Goal: Task Accomplishment & Management: Manage account settings

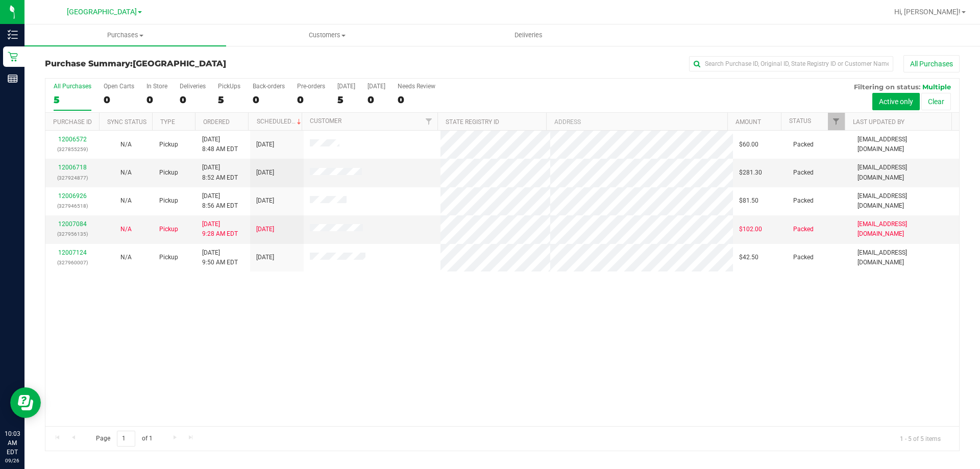
click at [780, 302] on div "12006572 (327855259) N/A Pickup [DATE] 8:48 AM EDT 9/26/2025 $60.00 Packed [EMA…" at bounding box center [502, 279] width 914 height 296
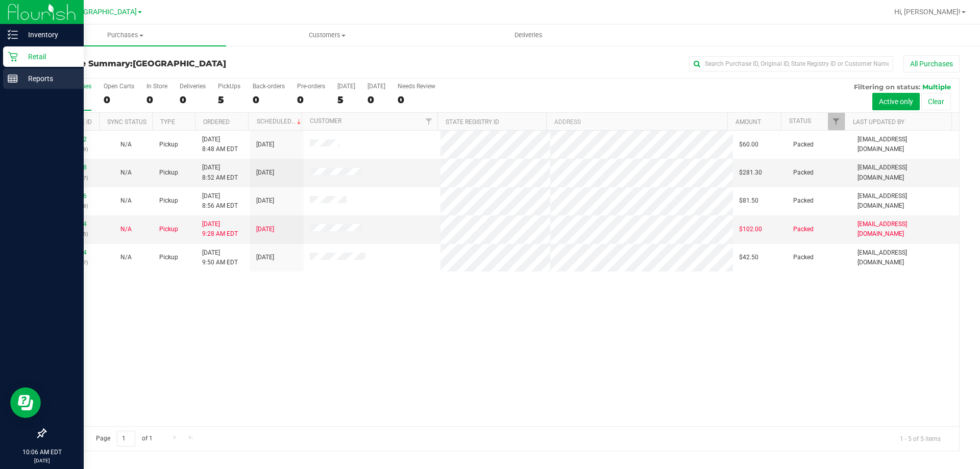
click at [10, 75] on icon at bounding box center [13, 79] width 10 height 10
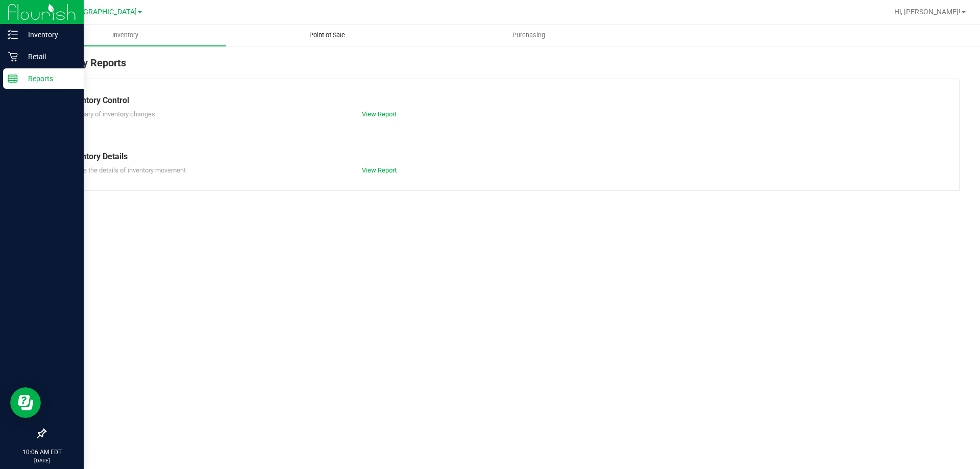
click at [338, 39] on span "Point of Sale" at bounding box center [327, 35] width 63 height 9
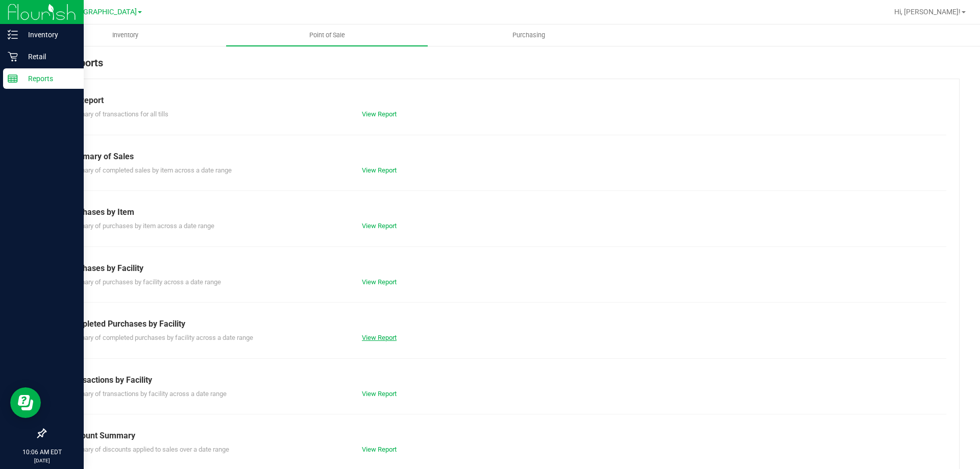
click at [390, 335] on link "View Report" at bounding box center [379, 338] width 35 height 8
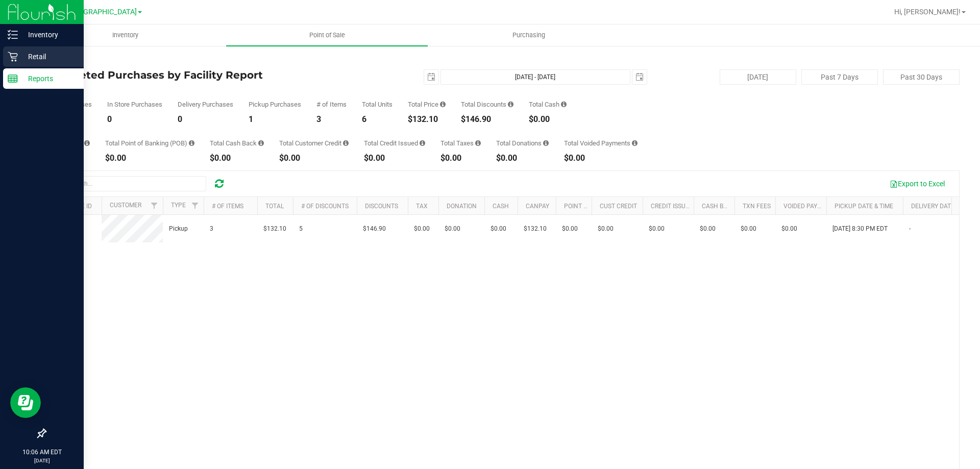
click at [46, 52] on p "Retail" at bounding box center [48, 57] width 61 height 12
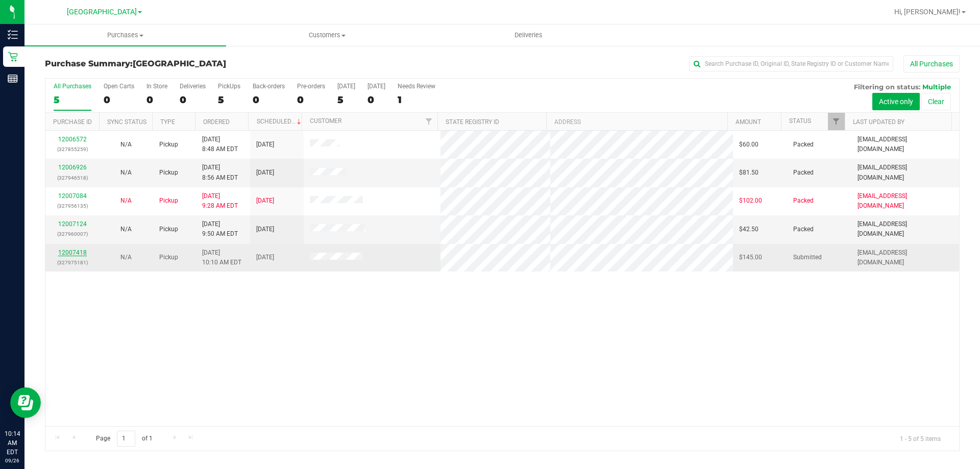
click at [77, 250] on link "12007418" at bounding box center [72, 252] width 29 height 7
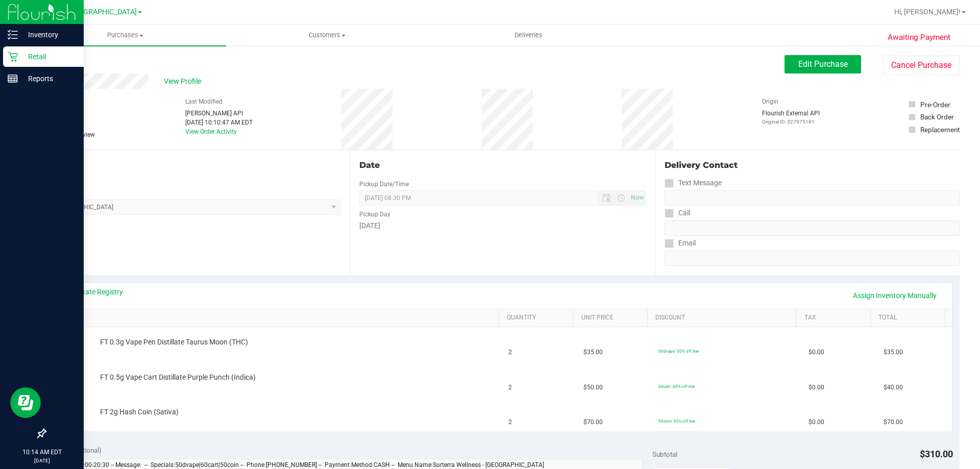
click at [40, 53] on p "Retail" at bounding box center [48, 57] width 61 height 12
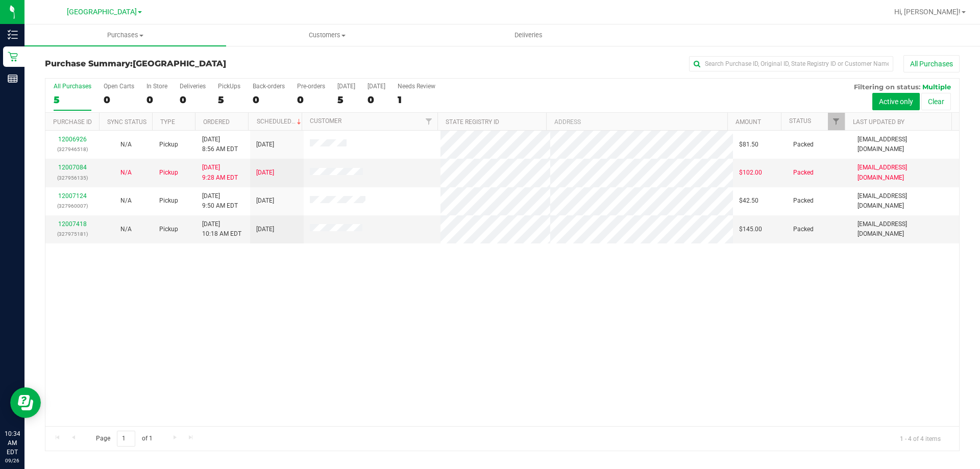
click at [635, 346] on div "12006926 (327946518) N/A Pickup [DATE] 8:56 AM EDT 9/26/2025 $81.50 Packed [EMA…" at bounding box center [502, 279] width 914 height 296
click at [61, 333] on div "12006926 (327946518) N/A Pickup [DATE] 8:56 AM EDT 9/26/2025 $81.50 Packed [EMA…" at bounding box center [502, 279] width 914 height 296
click at [280, 378] on div "12006926 (327946518) N/A Pickup [DATE] 8:56 AM EDT 9/26/2025 $81.50 Packed [EMA…" at bounding box center [502, 279] width 914 height 296
click at [393, 225] on td at bounding box center [372, 229] width 137 height 28
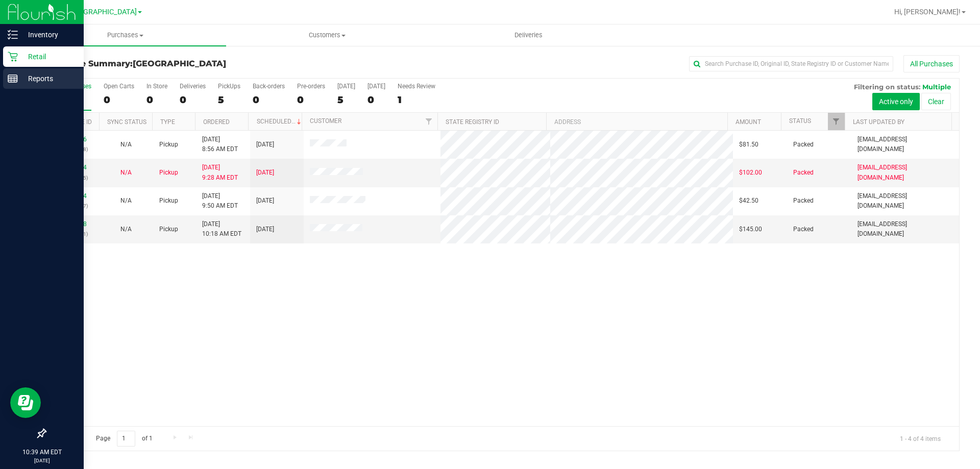
click at [14, 82] on rect at bounding box center [12, 78] width 9 height 7
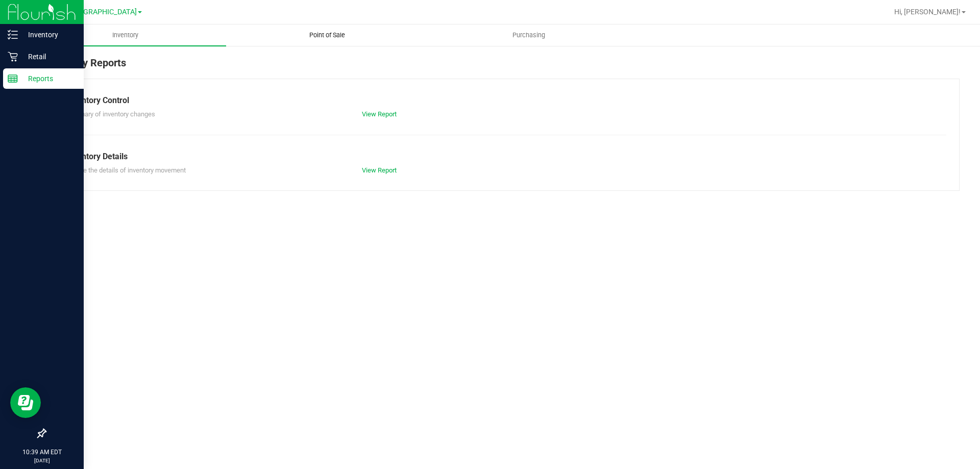
click at [351, 35] on span "Point of Sale" at bounding box center [327, 35] width 63 height 9
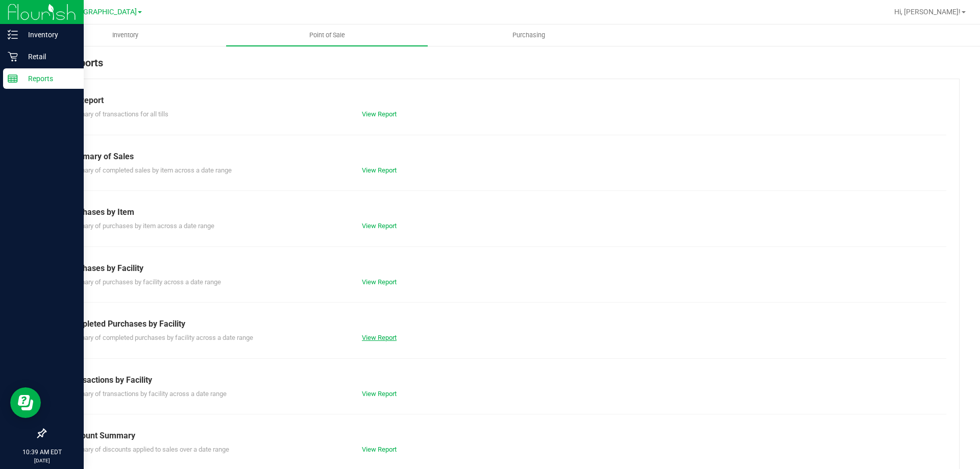
click at [381, 338] on link "View Report" at bounding box center [379, 338] width 35 height 8
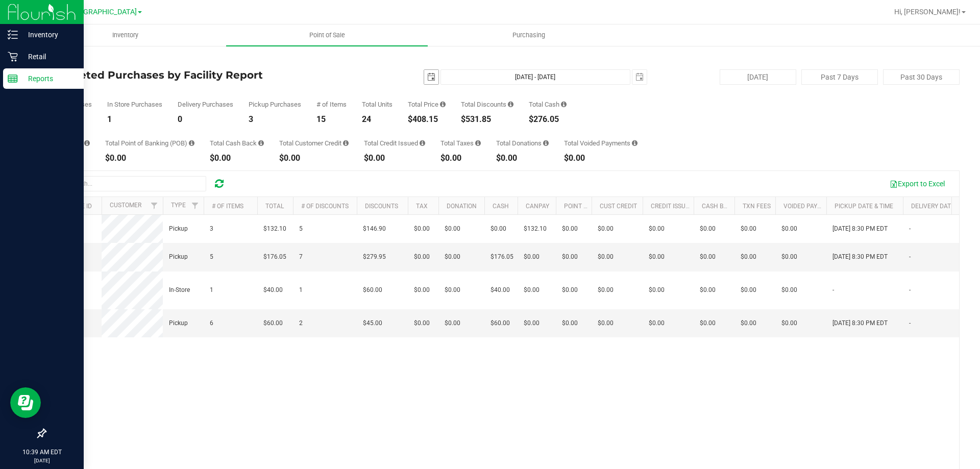
click at [428, 77] on span "select" at bounding box center [431, 77] width 8 height 8
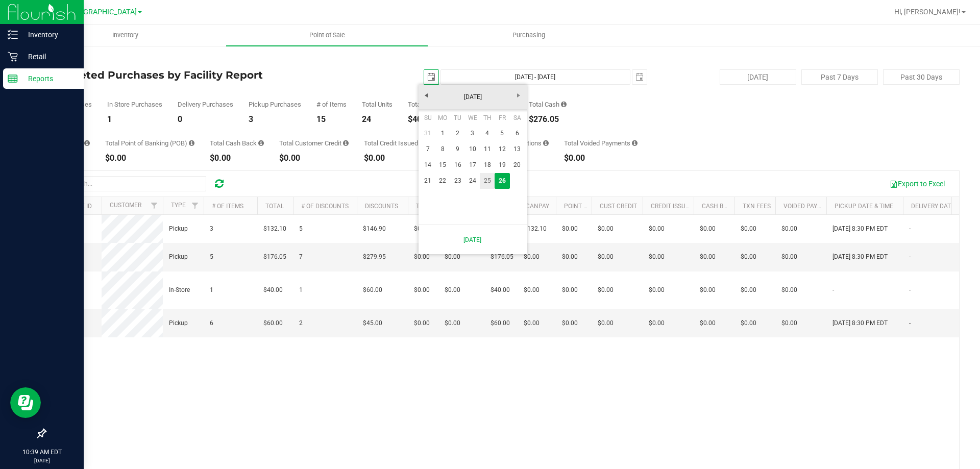
click at [488, 183] on link "25" at bounding box center [487, 181] width 15 height 16
type input "[DATE]"
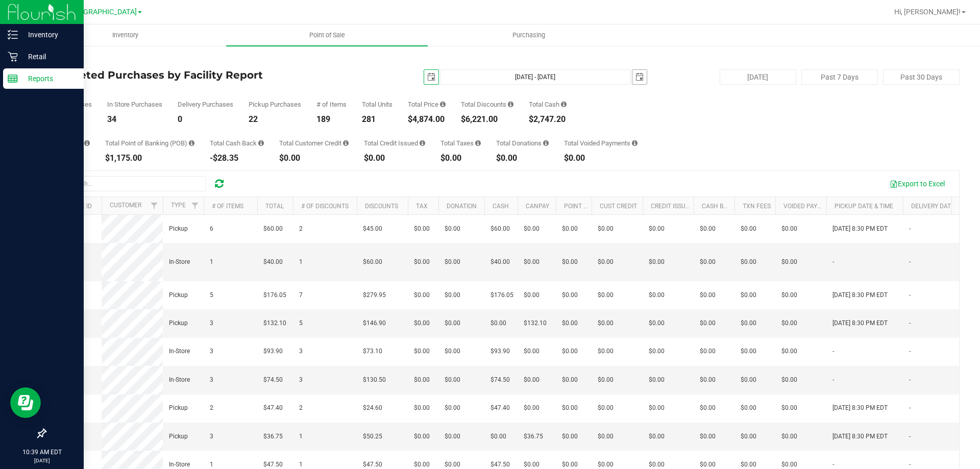
click at [639, 75] on span "select" at bounding box center [640, 77] width 14 height 14
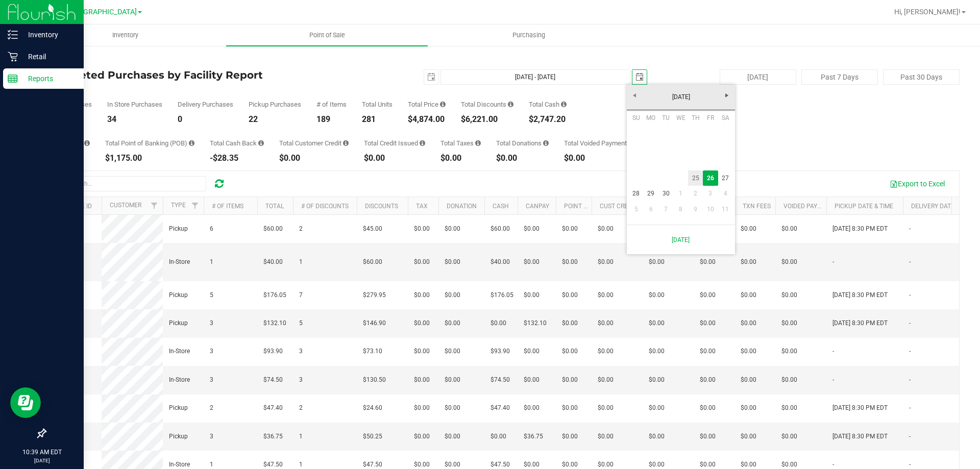
click at [700, 181] on link "25" at bounding box center [695, 179] width 15 height 16
type input "[DATE] - [DATE]"
type input "[DATE]"
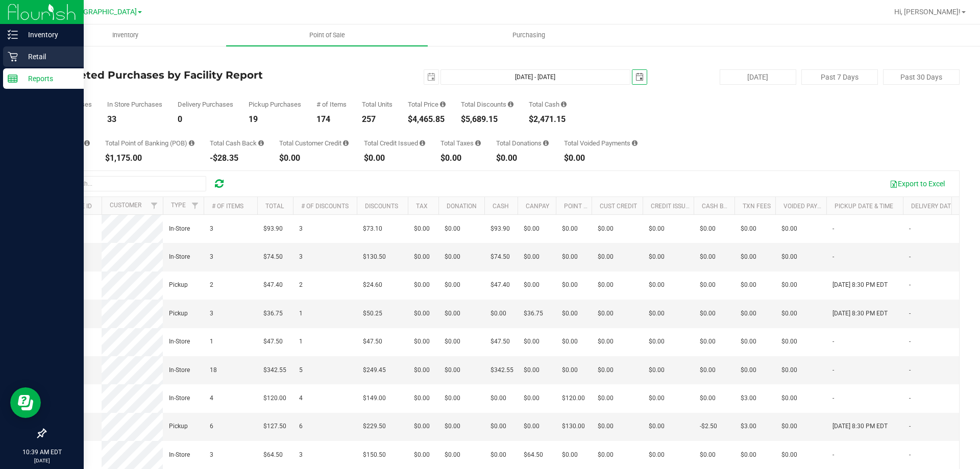
click at [15, 53] on icon at bounding box center [13, 57] width 10 height 10
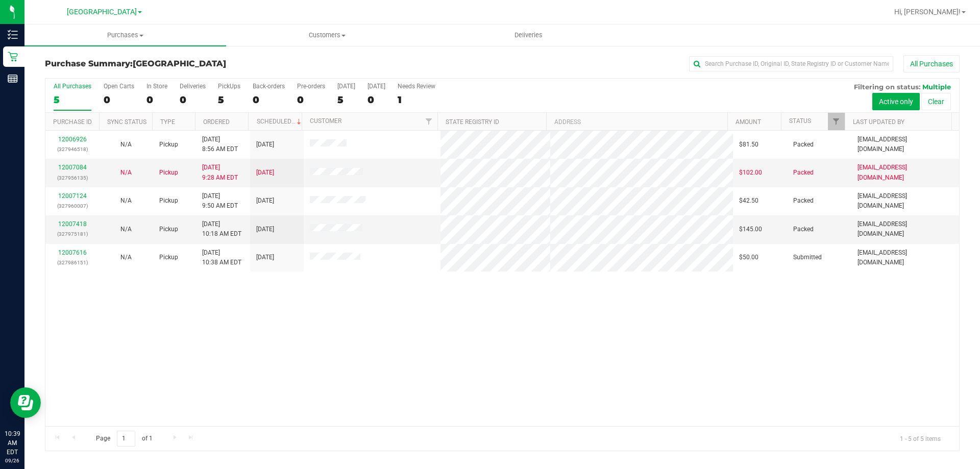
click at [458, 336] on div "12006926 (327946518) N/A Pickup [DATE] 8:56 AM EDT 9/26/2025 $81.50 Packed [EMA…" at bounding box center [502, 279] width 914 height 296
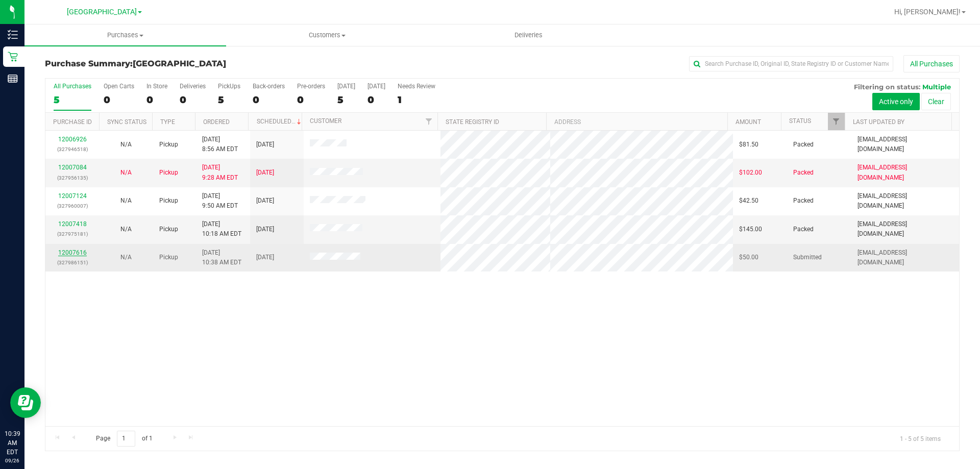
click at [69, 252] on link "12007616" at bounding box center [72, 252] width 29 height 7
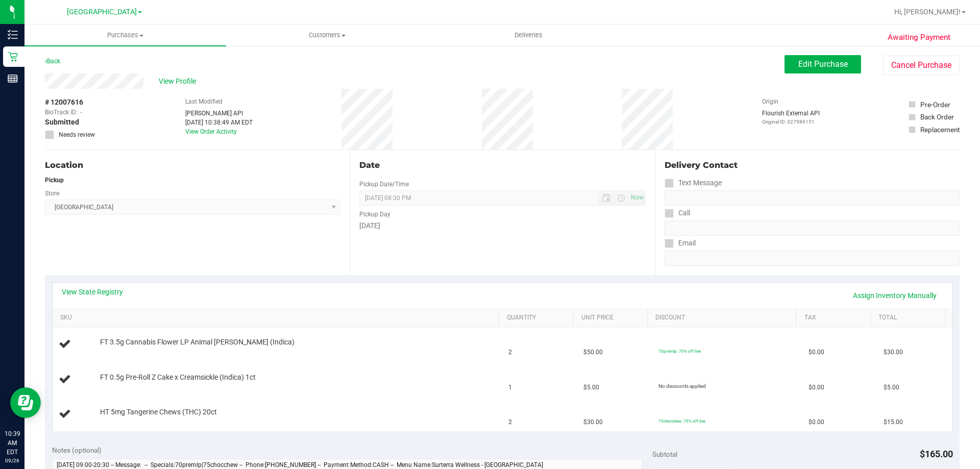
scroll to position [51, 0]
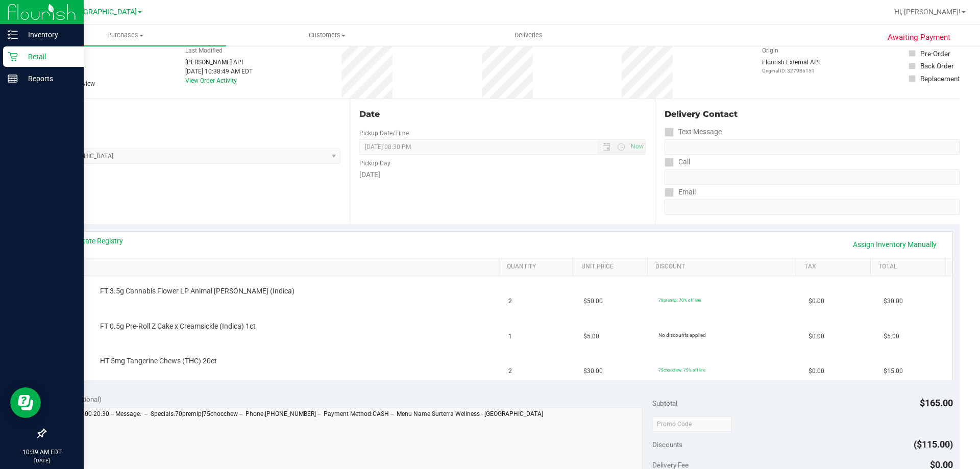
click at [16, 59] on icon at bounding box center [13, 57] width 10 height 10
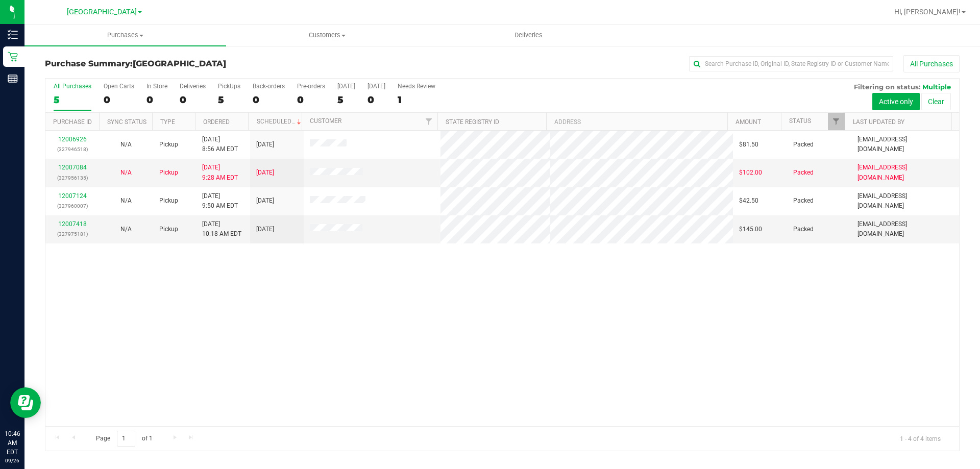
click at [95, 318] on div "12006926 (327946518) N/A Pickup [DATE] 8:56 AM EDT 9/26/2025 $81.50 Packed [EMA…" at bounding box center [502, 279] width 914 height 296
click at [416, 336] on div "12006926 (327946518) N/A Pickup [DATE] 8:56 AM EDT 9/26/2025 $81.50 Packed [EMA…" at bounding box center [502, 279] width 914 height 296
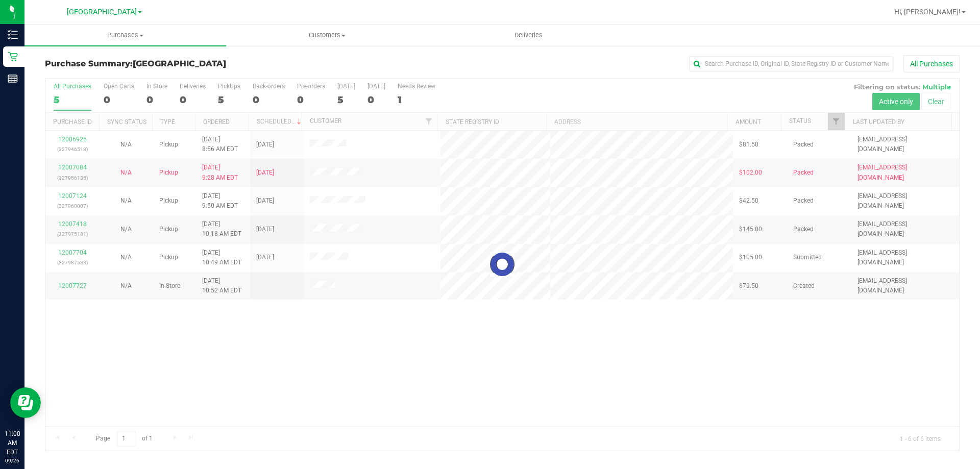
click at [603, 381] on div at bounding box center [502, 265] width 914 height 372
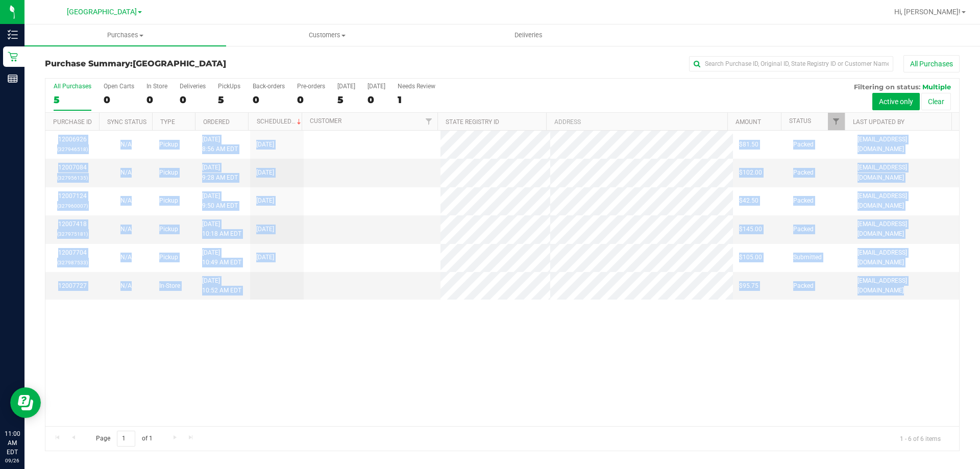
click at [575, 352] on div "12006926 (327946518) N/A Pickup [DATE] 8:56 AM EDT 9/26/2025 $81.50 Packed [EMA…" at bounding box center [502, 279] width 914 height 296
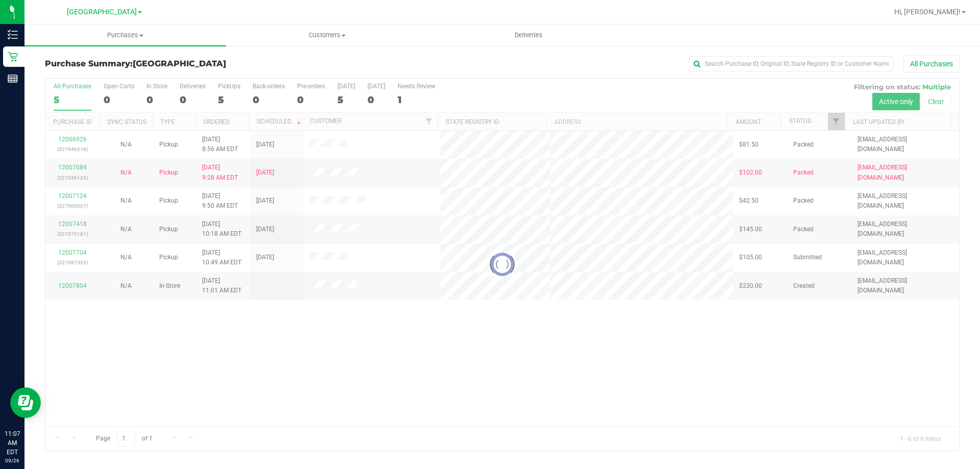
click at [357, 364] on div at bounding box center [502, 265] width 914 height 372
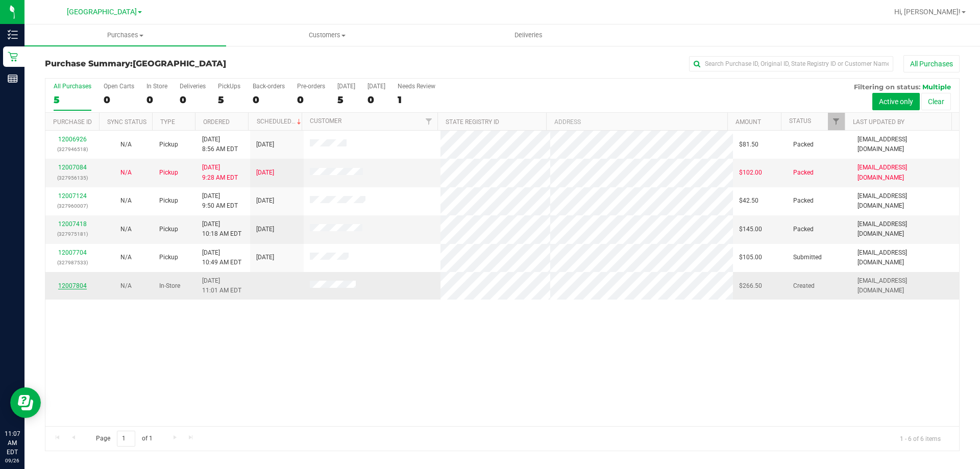
click at [73, 285] on link "12007804" at bounding box center [72, 285] width 29 height 7
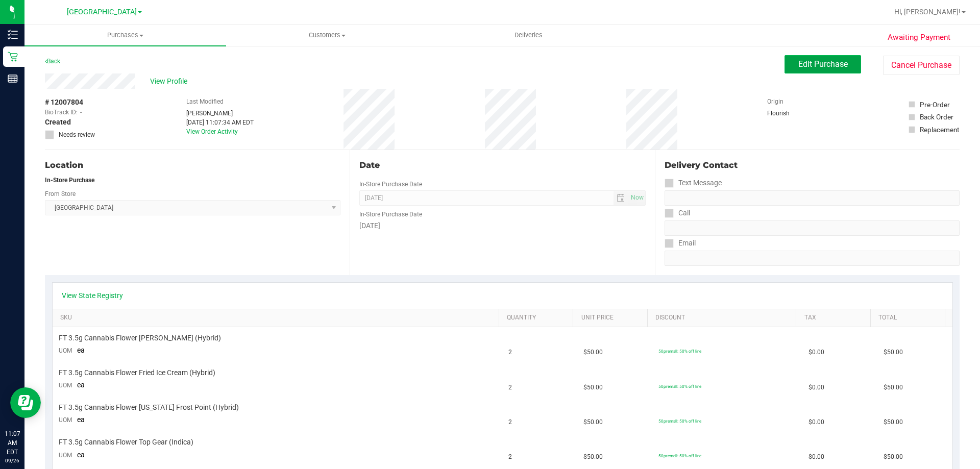
click at [817, 64] on span "Edit Purchase" at bounding box center [824, 64] width 50 height 10
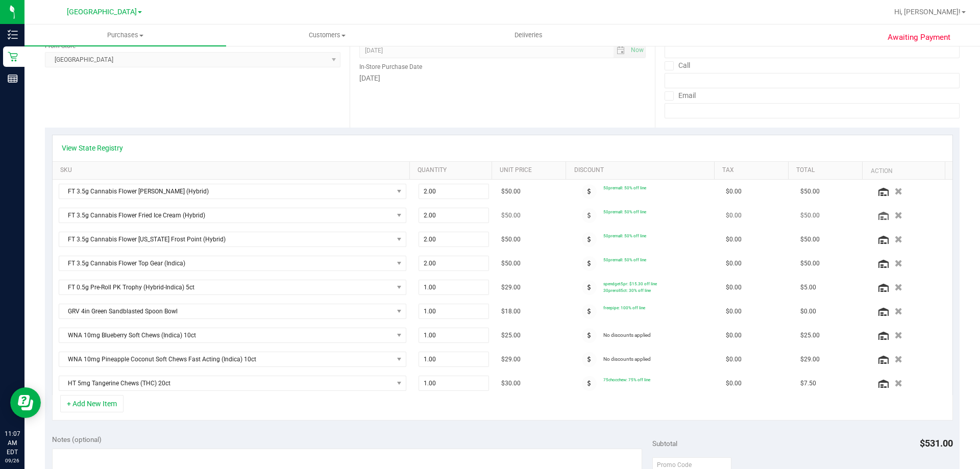
scroll to position [204, 0]
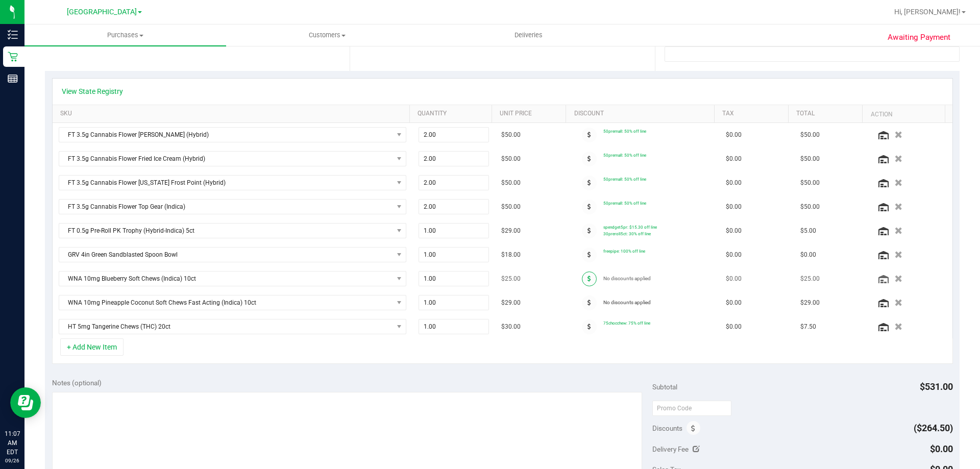
click at [588, 278] on icon at bounding box center [590, 279] width 4 height 6
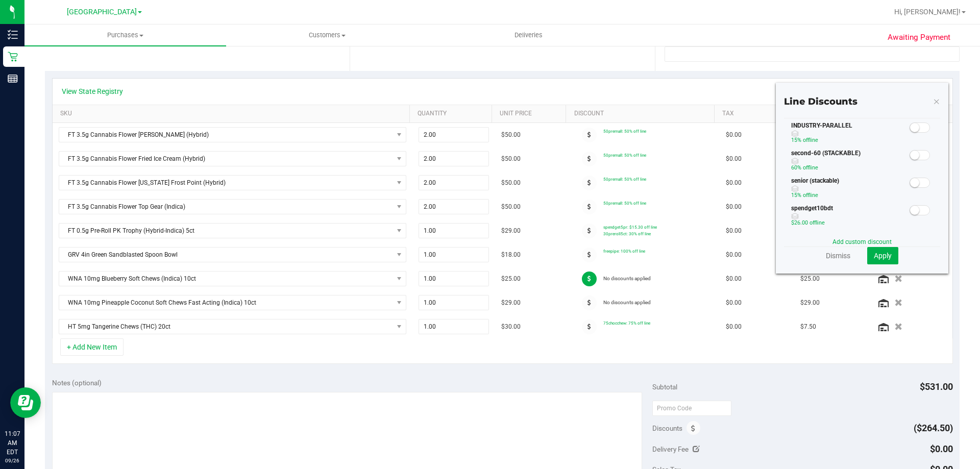
scroll to position [153, 0]
click at [918, 165] on span at bounding box center [920, 165] width 20 height 10
click at [880, 256] on span "Apply" at bounding box center [883, 256] width 18 height 8
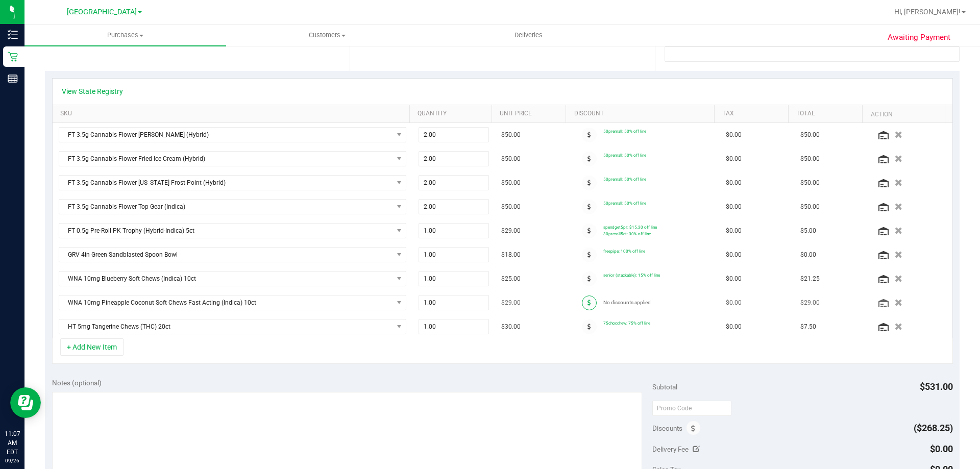
click at [582, 304] on span at bounding box center [589, 303] width 15 height 15
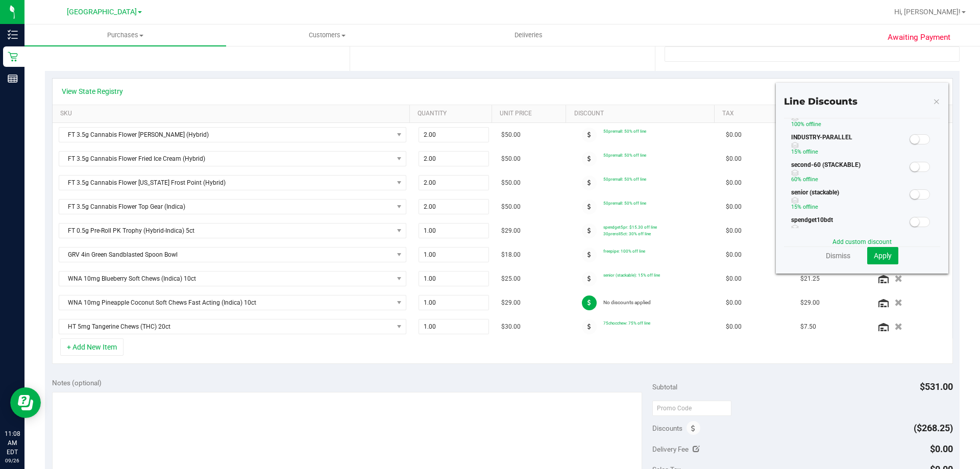
scroll to position [129, 0]
click at [921, 188] on span at bounding box center [920, 189] width 20 height 10
click at [875, 259] on span "Apply" at bounding box center [883, 256] width 18 height 8
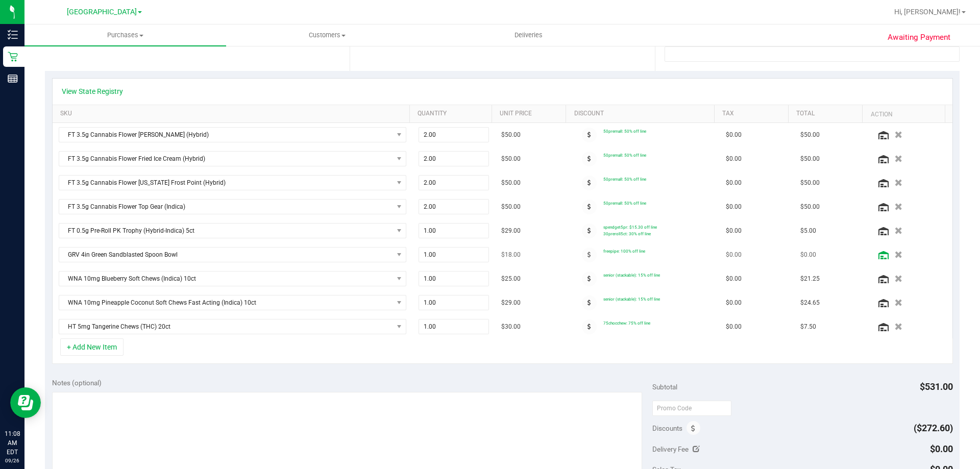
scroll to position [0, 0]
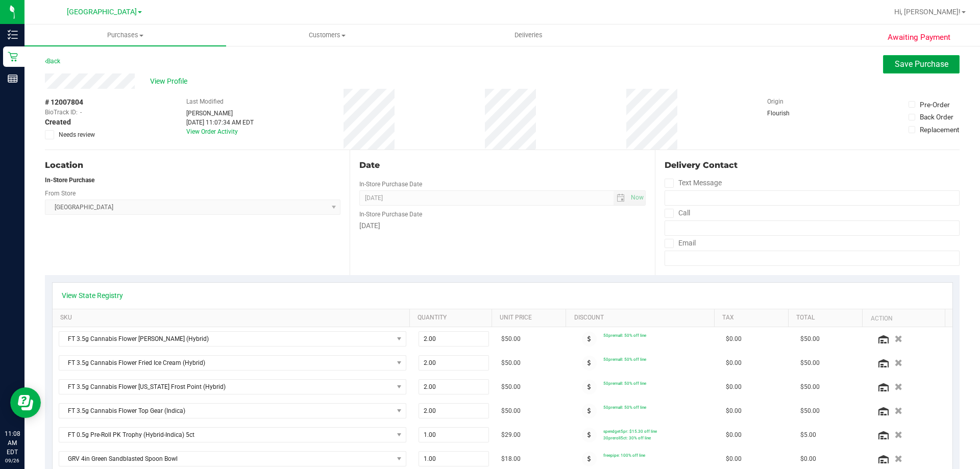
click at [922, 68] on span "Save Purchase" at bounding box center [922, 64] width 54 height 10
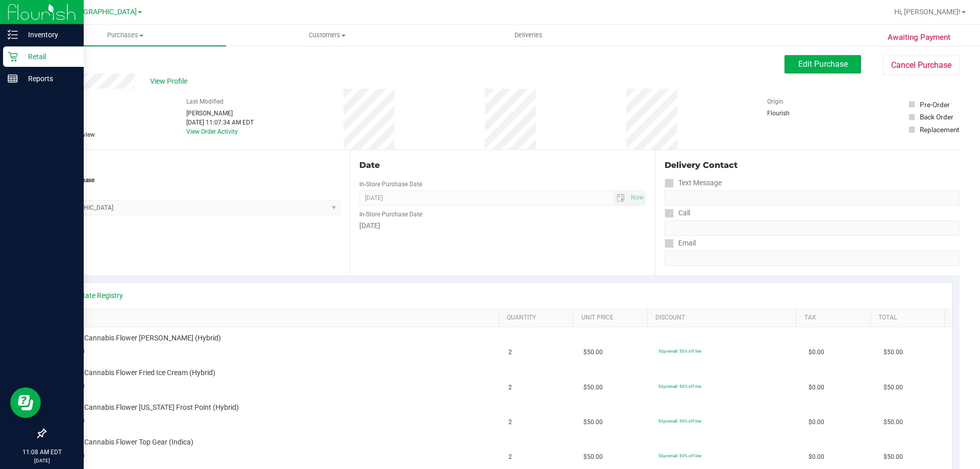
click at [18, 59] on p "Retail" at bounding box center [48, 57] width 61 height 12
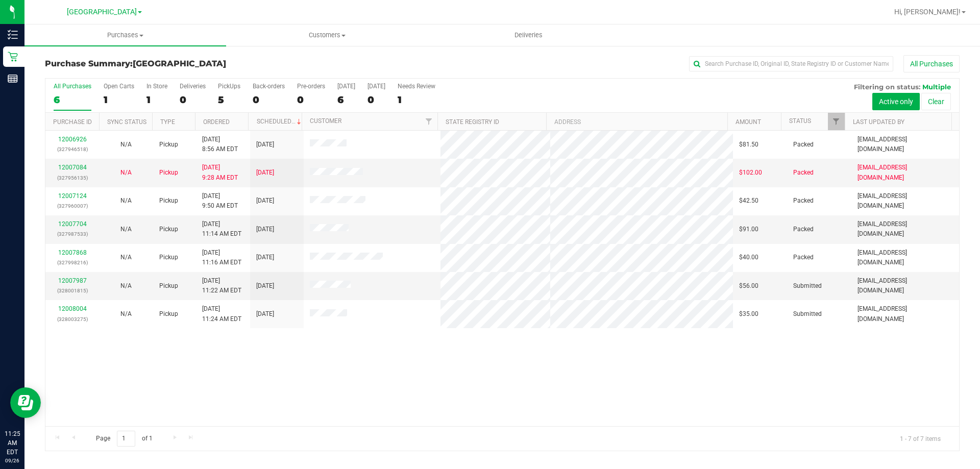
click at [671, 367] on div "12006926 (327946518) N/A Pickup [DATE] 8:56 AM EDT 9/26/2025 $81.50 Packed [EMA…" at bounding box center [502, 279] width 914 height 296
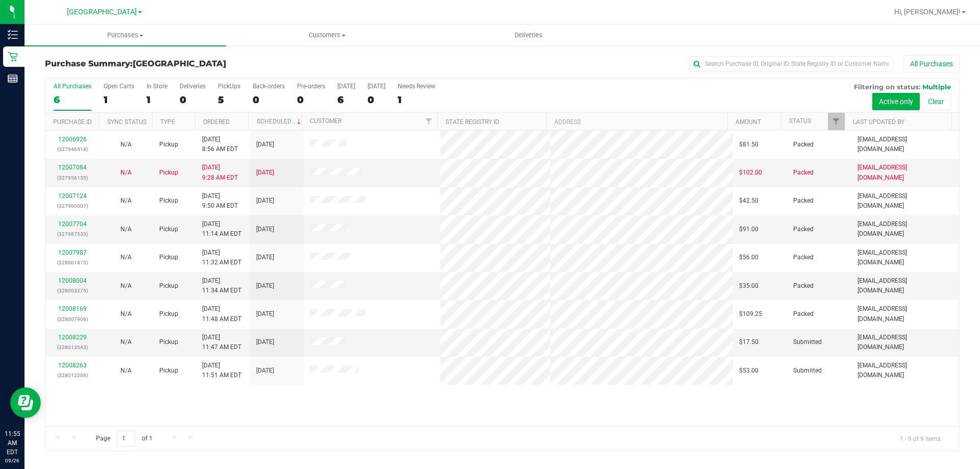
click at [311, 440] on div "Page 1 of 1 1 - 9 of 9 items" at bounding box center [502, 438] width 914 height 25
click at [692, 441] on div "Page 1 of 1 1 - 9 of 9 items" at bounding box center [502, 438] width 914 height 25
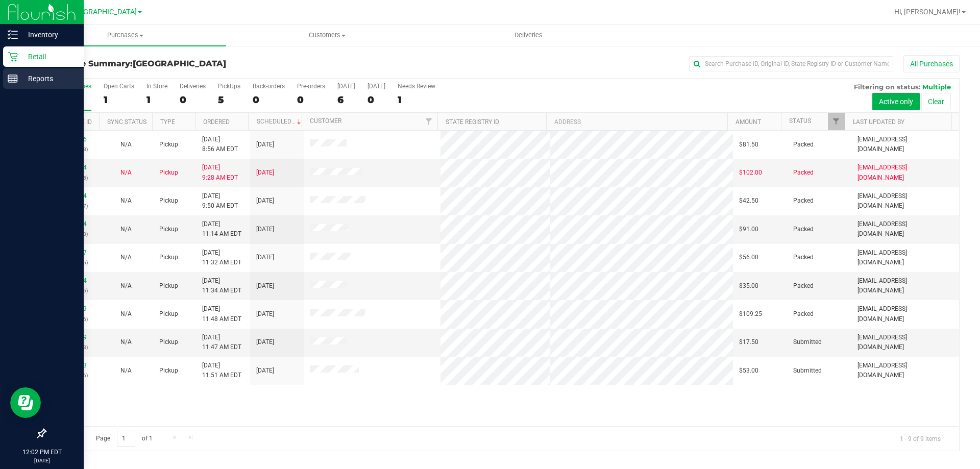
click at [13, 77] on line at bounding box center [12, 77] width 9 height 0
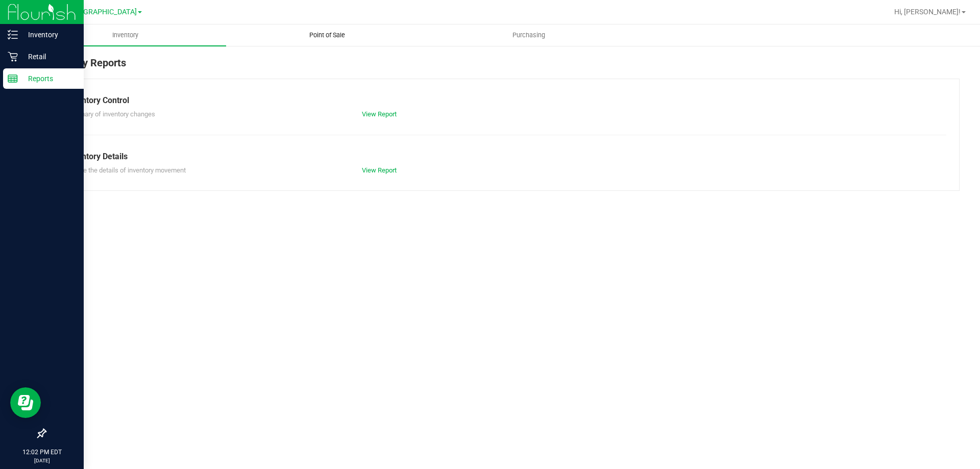
click at [315, 38] on span "Point of Sale" at bounding box center [327, 35] width 63 height 9
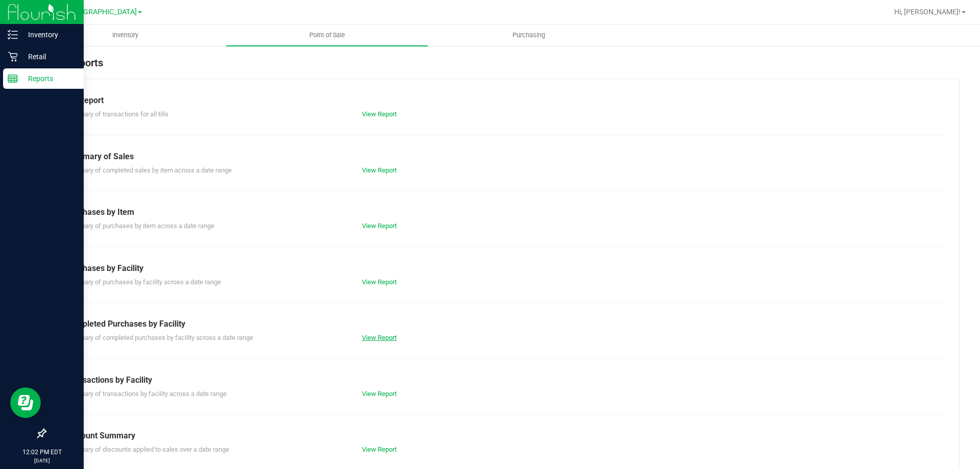
click at [393, 340] on link "View Report" at bounding box center [379, 338] width 35 height 8
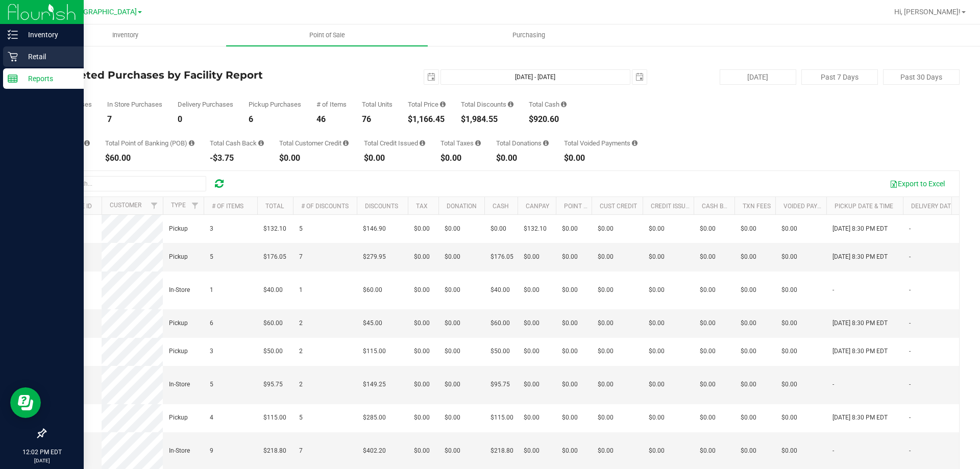
click at [22, 49] on div "Retail" at bounding box center [43, 56] width 81 height 20
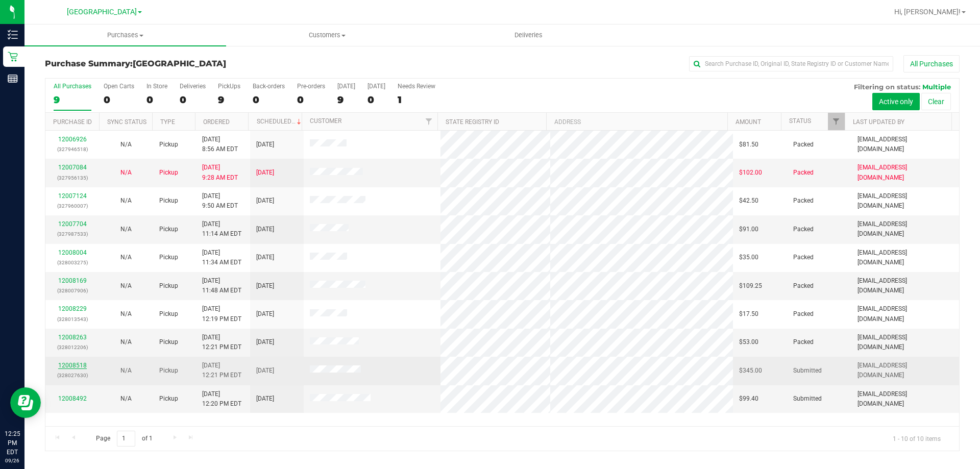
click at [81, 363] on link "12008518" at bounding box center [72, 365] width 29 height 7
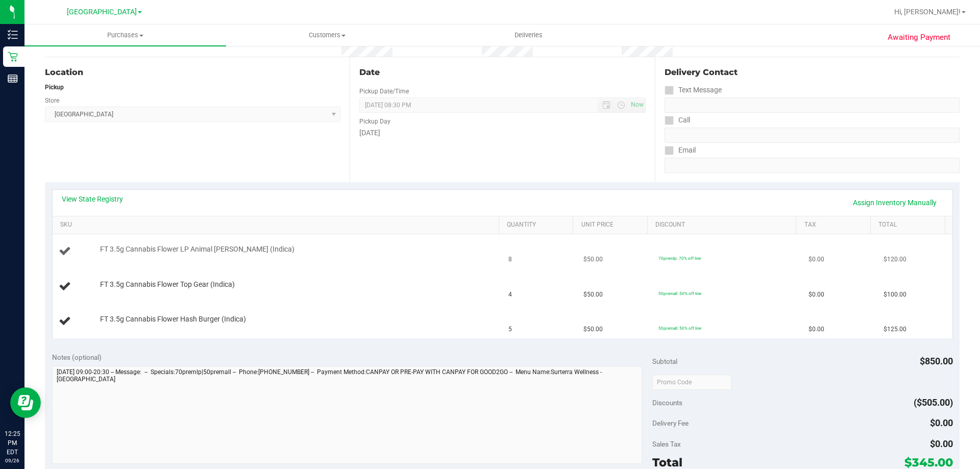
scroll to position [102, 0]
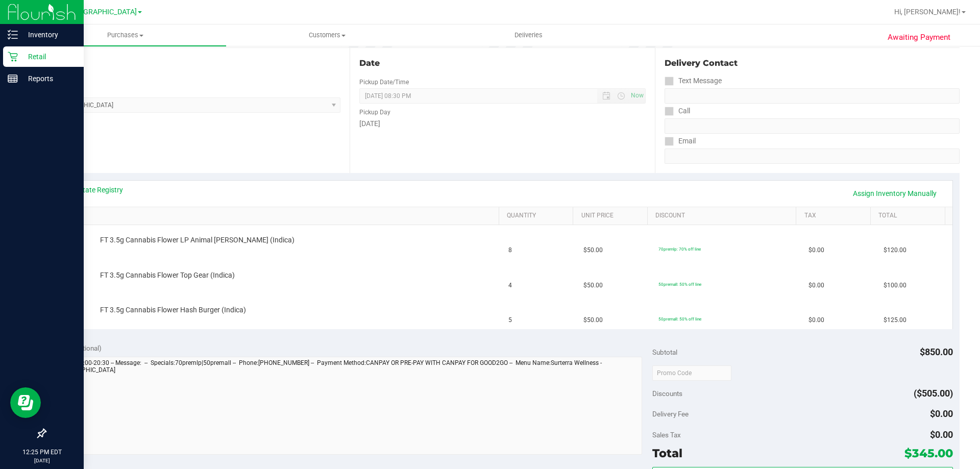
click at [39, 57] on p "Retail" at bounding box center [48, 57] width 61 height 12
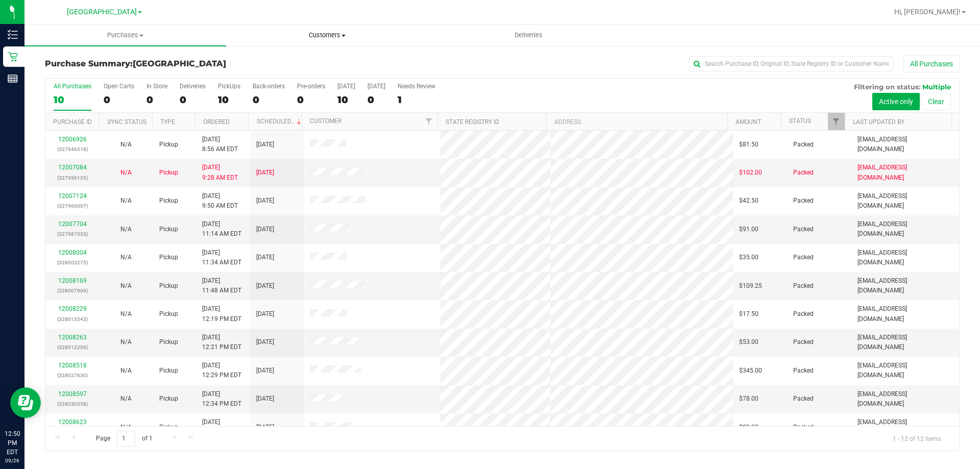
click at [341, 37] on span "Customers" at bounding box center [327, 35] width 201 height 9
click at [225, 4] on div at bounding box center [535, 12] width 705 height 20
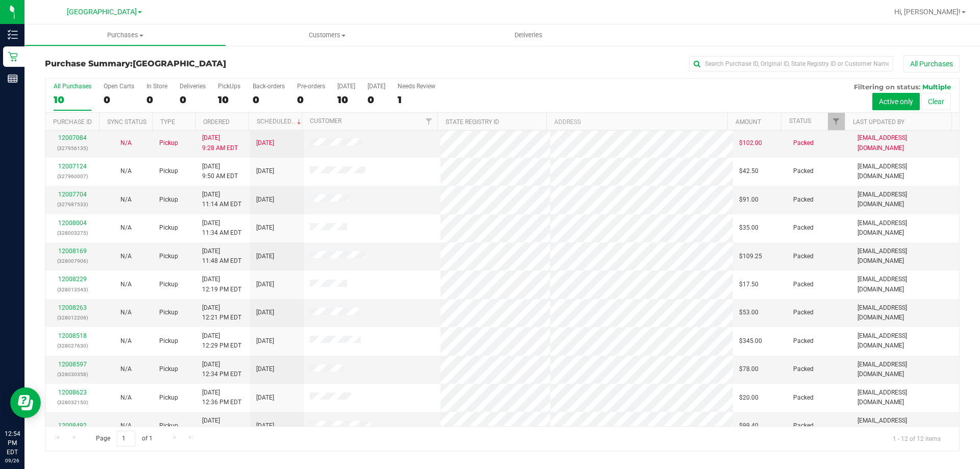
scroll to position [43, 0]
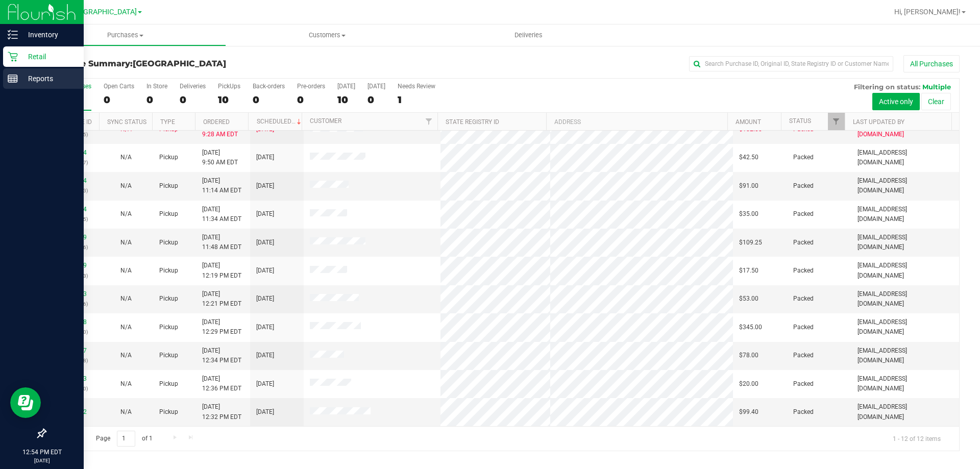
click at [21, 74] on p "Reports" at bounding box center [48, 79] width 61 height 12
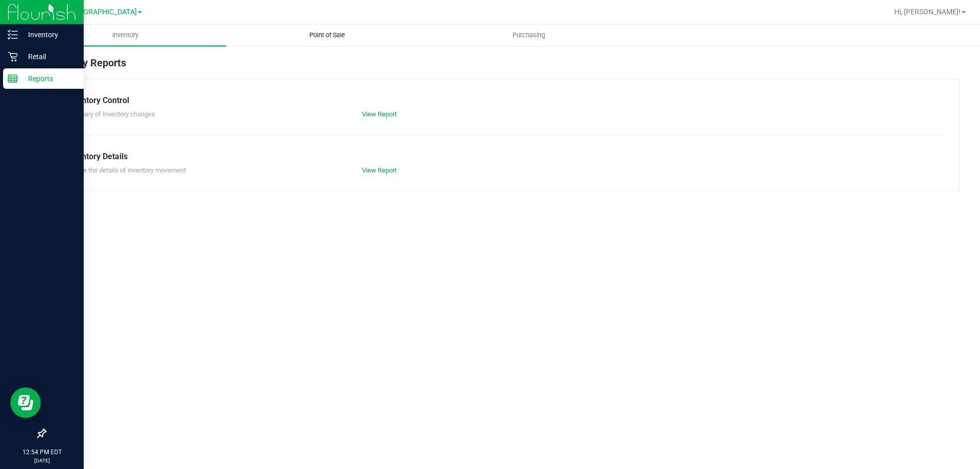
click at [329, 31] on span "Point of Sale" at bounding box center [327, 35] width 63 height 9
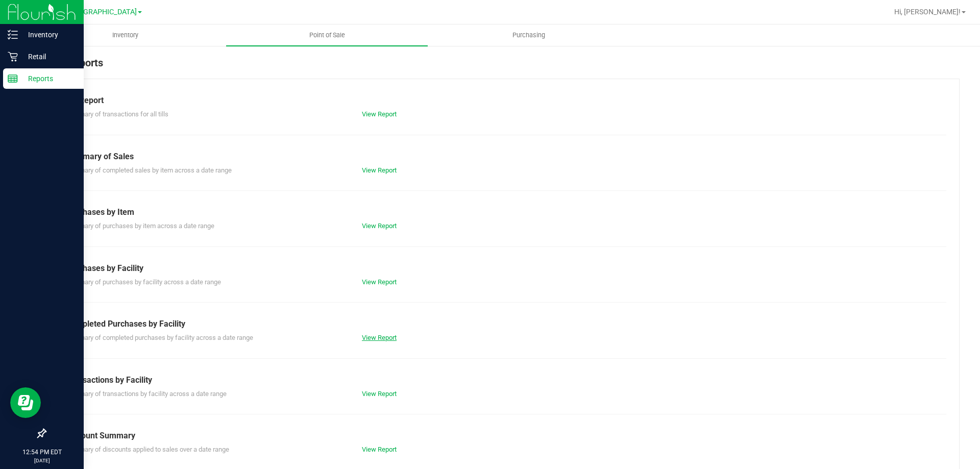
click at [376, 341] on link "View Report" at bounding box center [379, 338] width 35 height 8
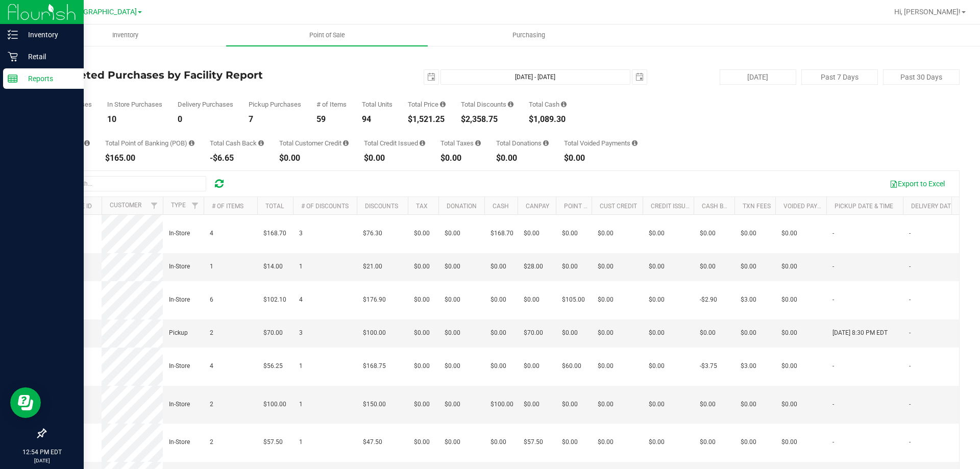
drag, startPoint x: 416, startPoint y: 118, endPoint x: 448, endPoint y: 118, distance: 32.2
click at [446, 118] on div "$1,521.25" at bounding box center [427, 119] width 38 height 8
copy div "1,521.25"
click at [13, 51] on div "Retail" at bounding box center [43, 56] width 81 height 20
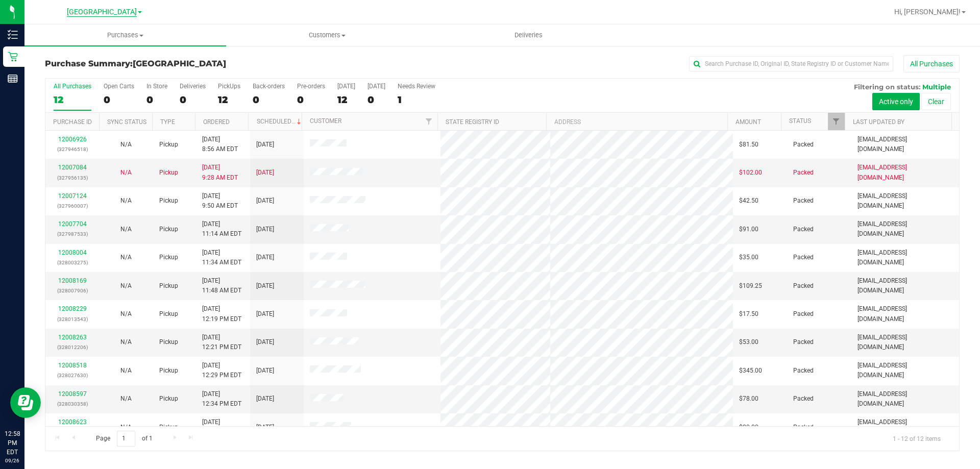
click at [129, 9] on span "[GEOGRAPHIC_DATA]" at bounding box center [102, 12] width 70 height 9
click at [109, 38] on link "[GEOGRAPHIC_DATA]" at bounding box center [104, 36] width 149 height 14
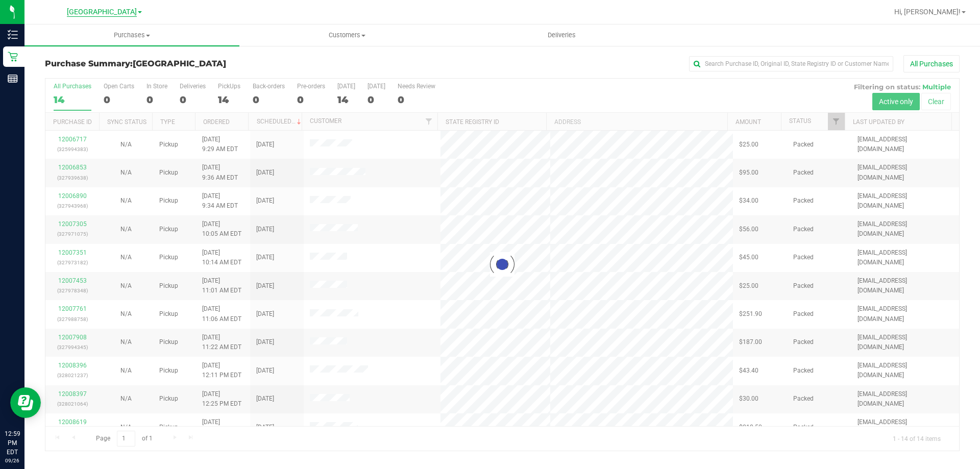
click at [118, 14] on span "[GEOGRAPHIC_DATA]" at bounding box center [102, 12] width 70 height 9
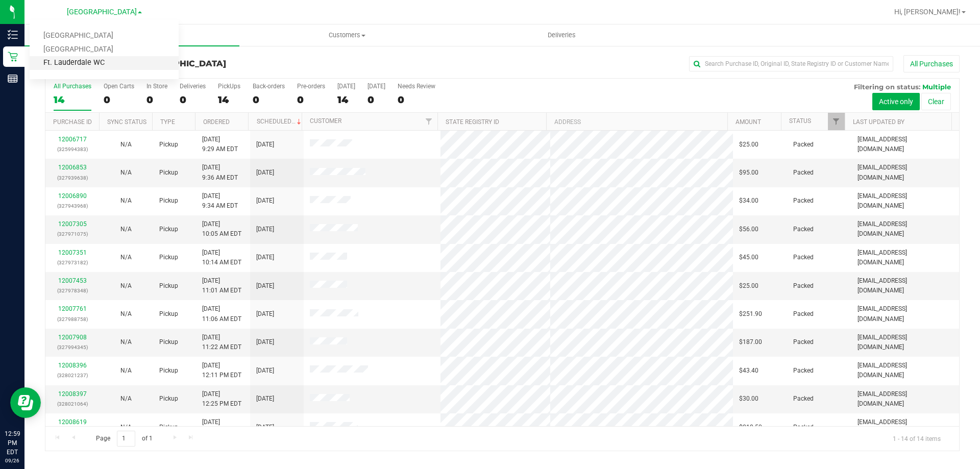
click at [97, 66] on link "Ft. Lauderdale WC" at bounding box center [104, 63] width 149 height 14
click at [125, 10] on span "Ft. Lauderdale WC" at bounding box center [101, 12] width 61 height 9
click at [201, 15] on div at bounding box center [535, 12] width 705 height 20
click at [136, 13] on span at bounding box center [135, 12] width 4 height 2
click at [93, 63] on link "Ft. Lauderdale WC" at bounding box center [104, 63] width 149 height 14
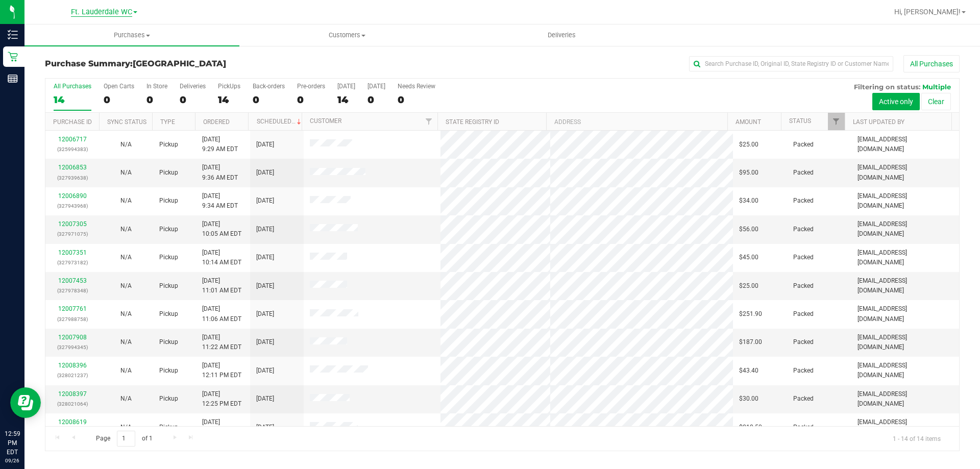
click at [128, 9] on span "Ft. Lauderdale WC" at bounding box center [101, 12] width 61 height 9
click at [95, 52] on link "[GEOGRAPHIC_DATA]" at bounding box center [104, 50] width 149 height 14
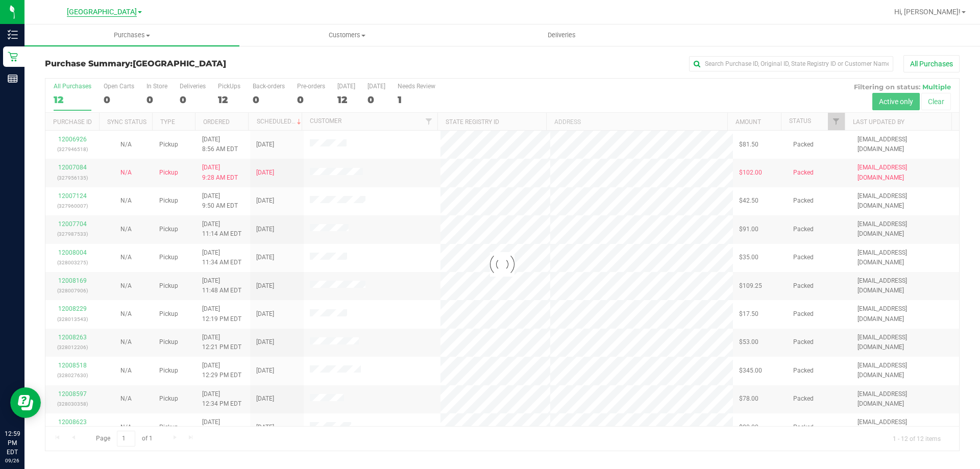
click at [123, 8] on span "[GEOGRAPHIC_DATA]" at bounding box center [102, 12] width 70 height 9
click at [94, 35] on link "[GEOGRAPHIC_DATA]" at bounding box center [104, 36] width 149 height 14
click at [117, 8] on span "[GEOGRAPHIC_DATA]" at bounding box center [102, 12] width 70 height 9
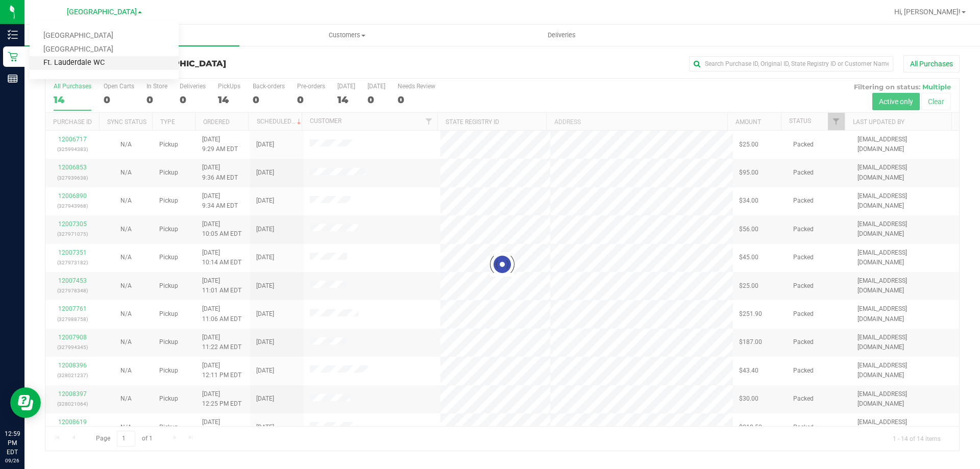
click at [89, 61] on link "Ft. Lauderdale WC" at bounding box center [104, 63] width 149 height 14
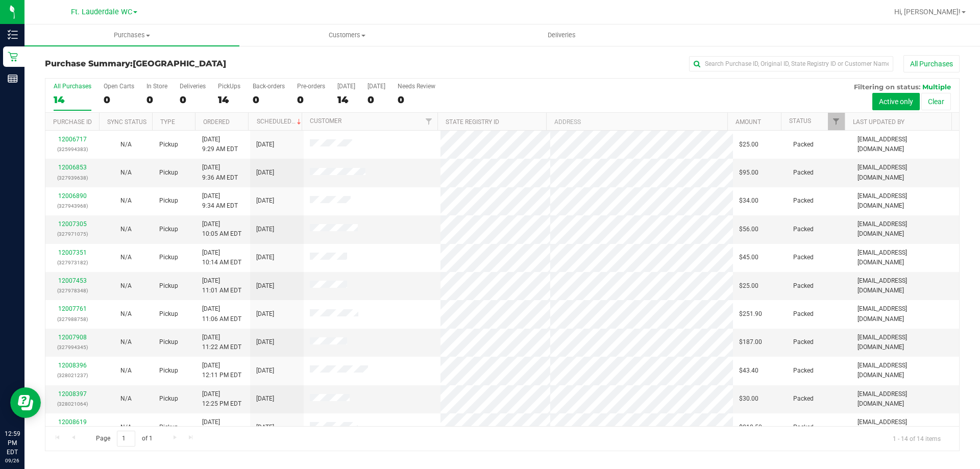
click at [121, 16] on div "Ft. Lauderdale [PERSON_NAME][GEOGRAPHIC_DATA] WC [GEOGRAPHIC_DATA] WC Ft. Laude…" at bounding box center [104, 12] width 66 height 12
click at [127, 8] on span "Ft. Lauderdale WC" at bounding box center [101, 12] width 61 height 9
click at [106, 51] on link "[GEOGRAPHIC_DATA]" at bounding box center [104, 50] width 149 height 14
click at [960, 9] on span "Hi, [PERSON_NAME]!" at bounding box center [928, 12] width 66 height 8
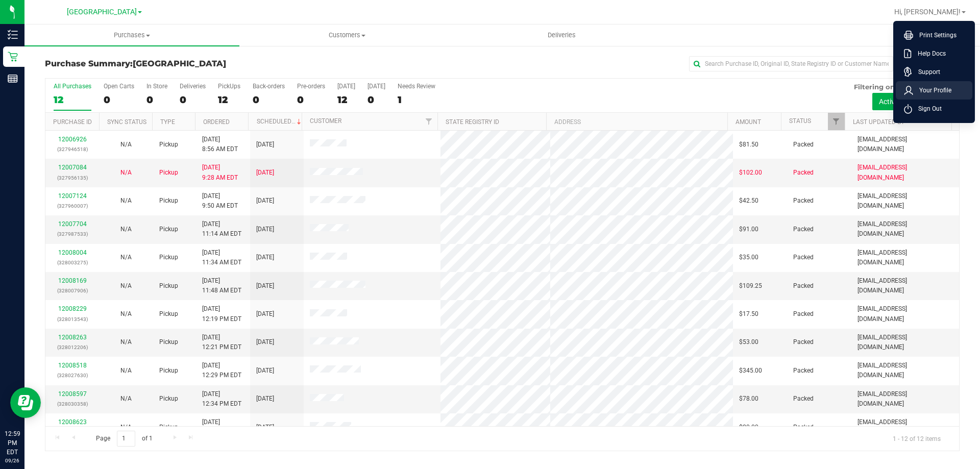
click at [939, 85] on span "Your Profile" at bounding box center [932, 90] width 38 height 10
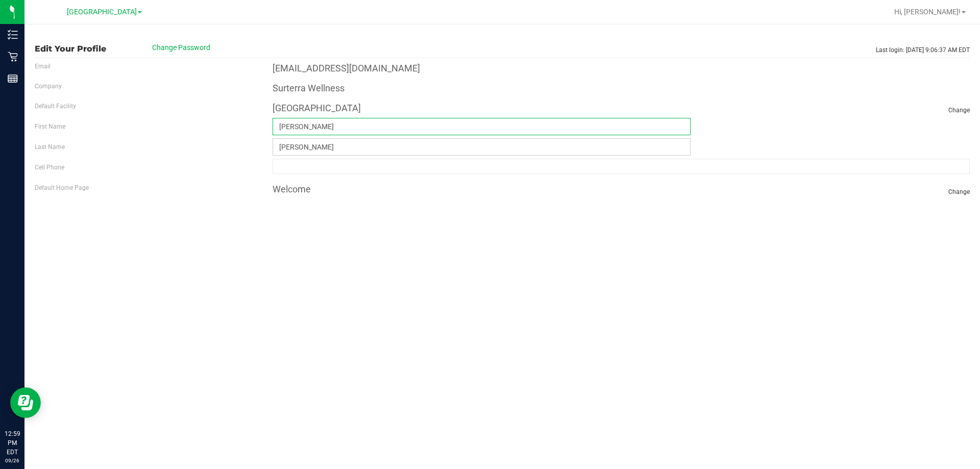
click at [318, 123] on input "[PERSON_NAME]" at bounding box center [482, 126] width 419 height 17
click at [387, 259] on div "Edit Your Profile Change Password Last login: [DATE] 9:06:37 AM EDT Email [EMAI…" at bounding box center [503, 247] width 956 height 445
click at [47, 68] on label "Email" at bounding box center [43, 66] width 16 height 9
click at [47, 89] on label "Company" at bounding box center [48, 86] width 27 height 9
click at [76, 107] on div "Default Facility" at bounding box center [146, 104] width 238 height 13
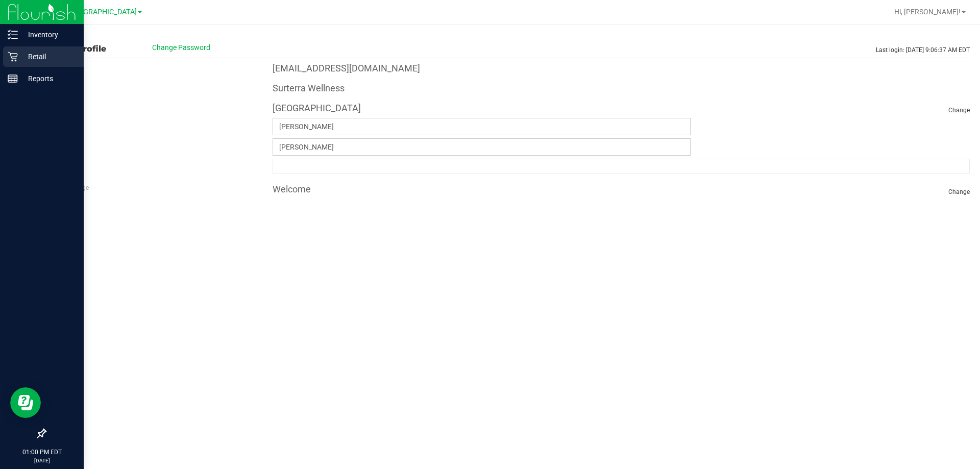
click at [16, 52] on icon at bounding box center [13, 57] width 10 height 10
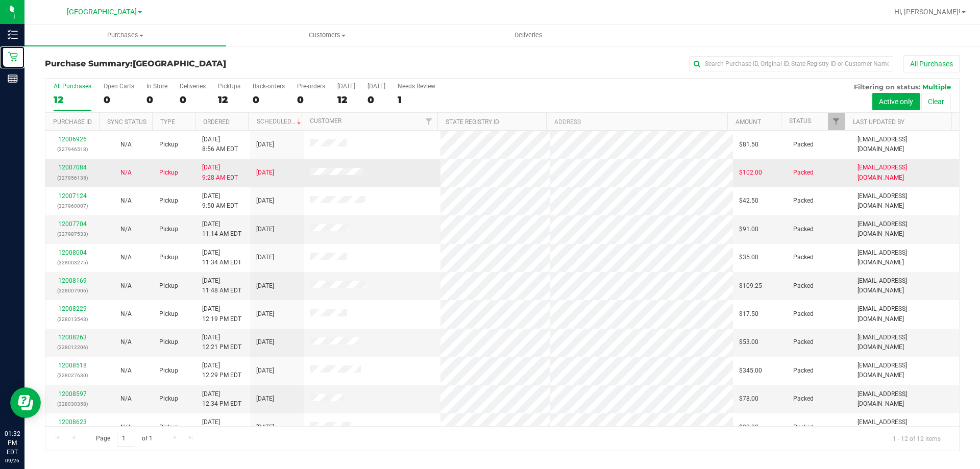
scroll to position [43, 0]
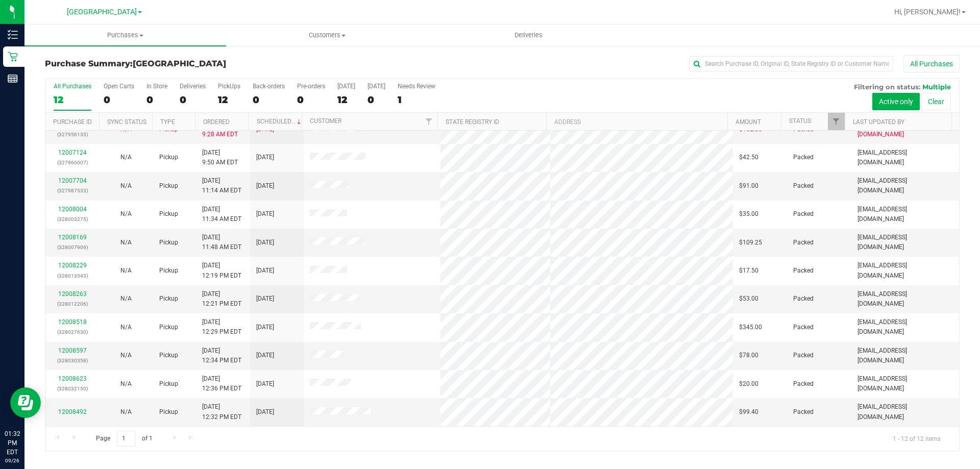
click at [58, 439] on div "Page 1 of 1 1 - 12 of 12 items" at bounding box center [502, 438] width 914 height 25
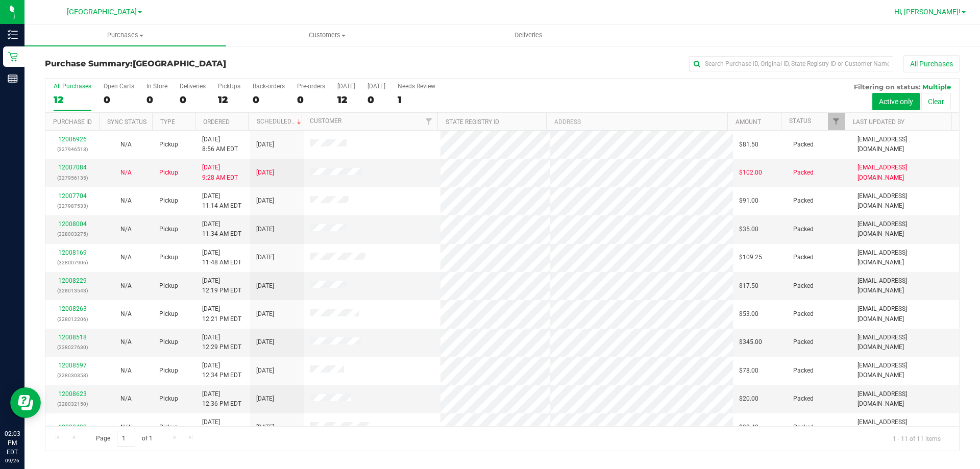
click at [958, 11] on span "Hi, [PERSON_NAME]!" at bounding box center [928, 12] width 66 height 8
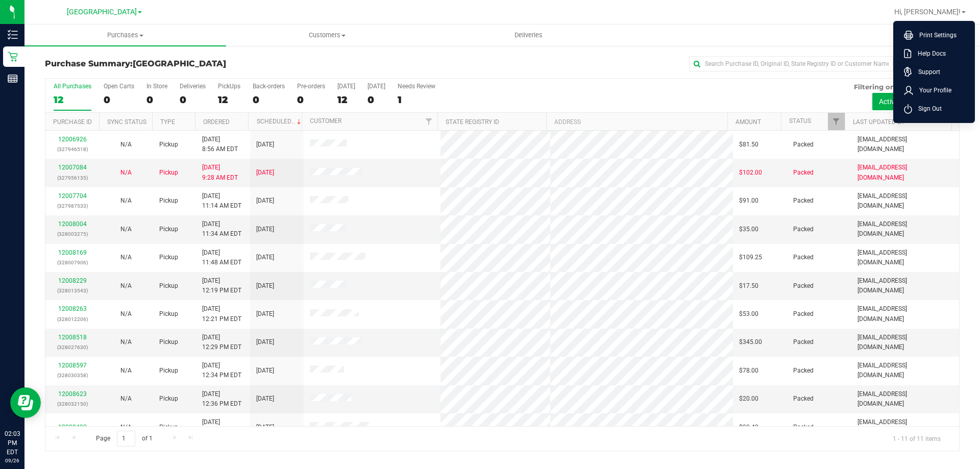
click at [930, 114] on li "Sign Out" at bounding box center [934, 109] width 77 height 18
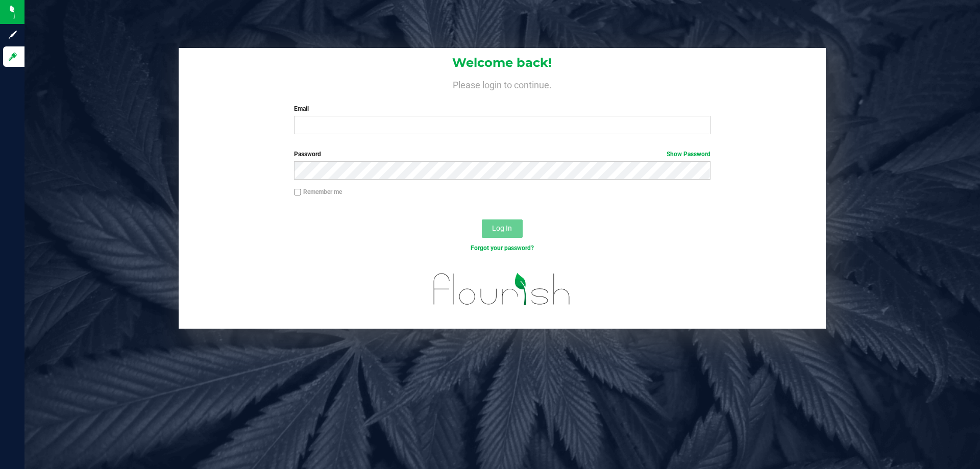
click at [353, 101] on div "Welcome back! Please login to continue. Email Required Please format your email…" at bounding box center [502, 95] width 647 height 94
click at [352, 117] on input "Email" at bounding box center [502, 125] width 416 height 18
type input "[EMAIL_ADDRESS][DOMAIN_NAME]"
click at [482, 220] on button "Log In" at bounding box center [502, 229] width 41 height 18
